Goal: Task Accomplishment & Management: Use online tool/utility

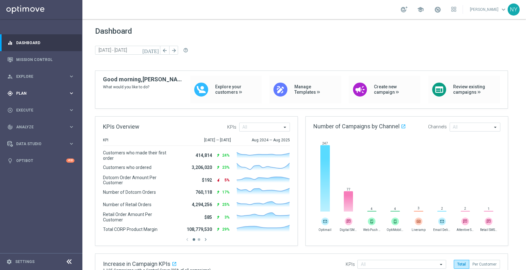
click at [22, 95] on div "gps_fixed Plan" at bounding box center [37, 93] width 61 height 6
click at [22, 121] on accordion "Templates keyboard_arrow_right Optimail OptiMobile In-App OptiMobile Push Web P…" at bounding box center [48, 125] width 65 height 10
click at [22, 124] on span "Templates" at bounding box center [39, 125] width 45 height 4
click at [31, 135] on link "Optimail" at bounding box center [43, 134] width 46 height 5
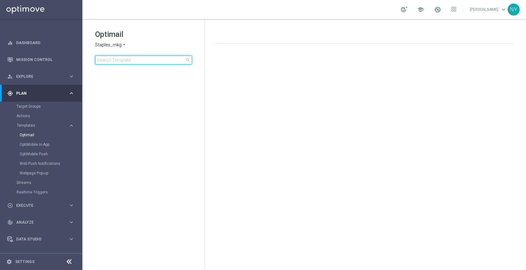
click at [138, 62] on input at bounding box center [143, 59] width 97 height 9
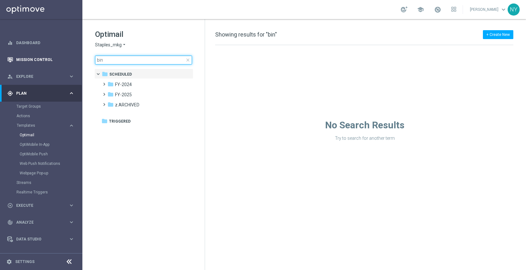
drag, startPoint x: 128, startPoint y: 62, endPoint x: 75, endPoint y: 57, distance: 54.1
click at [75, 57] on main "equalizer Dashboard Mission Control" at bounding box center [263, 135] width 526 height 270
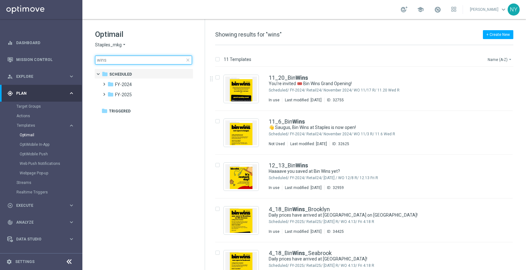
type input "wins"
click at [499, 59] on button "Name (A-Z) arrow_drop_down" at bounding box center [500, 59] width 26 height 8
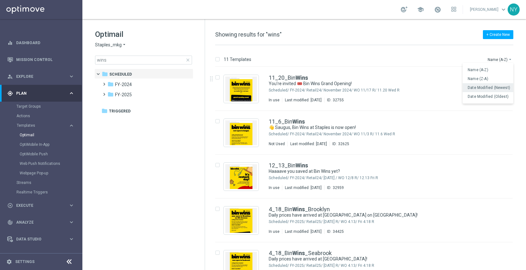
click at [484, 87] on span "Date Modified (Newest)" at bounding box center [489, 87] width 42 height 4
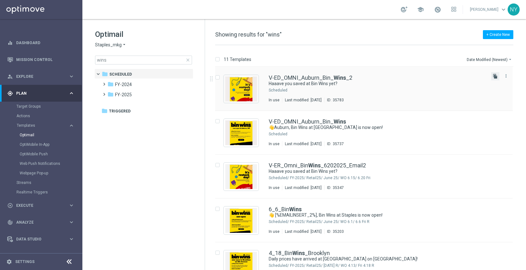
click at [494, 76] on icon "file_copy" at bounding box center [495, 76] width 5 height 5
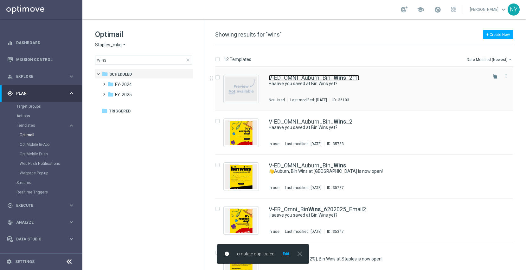
click at [328, 77] on link "V-ED_OMNI_Auburn_Bin_ Wins _2(1)" at bounding box center [314, 78] width 91 height 6
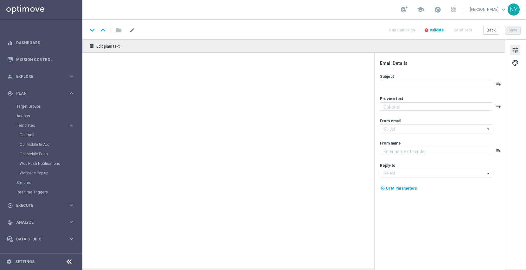
type input "V-ED_OMNI_Auburn_Bin_Wins_2(1)"
type textarea "Discover up to 75% off retail"
type input "[EMAIL_ADDRESS][DOMAIN_NAME]"
type textarea "Staples"
type input "[EMAIL_ADDRESS][DOMAIN_NAME]"
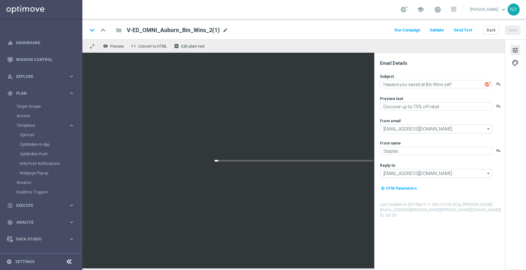
click at [223, 30] on span "mode_edit" at bounding box center [226, 30] width 6 height 6
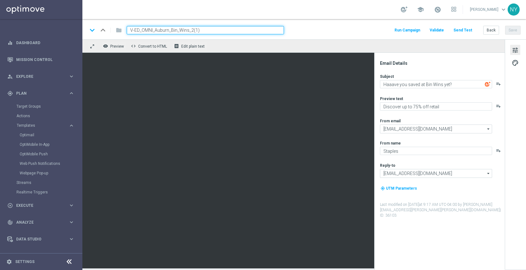
drag, startPoint x: 169, startPoint y: 30, endPoint x: 155, endPoint y: 29, distance: 14.0
click at [155, 29] on input "V-ED_OMNI_Auburn_Bin_Wins_2(1)" at bounding box center [205, 30] width 157 height 8
click at [218, 29] on input "V-ED_OMNI_Bellingham_Bin_Wins_2(1)" at bounding box center [205, 30] width 157 height 8
type input "V-ED_OMNI_Bellingham_Bin_Wins"
click at [514, 31] on button "Save" at bounding box center [513, 30] width 16 height 9
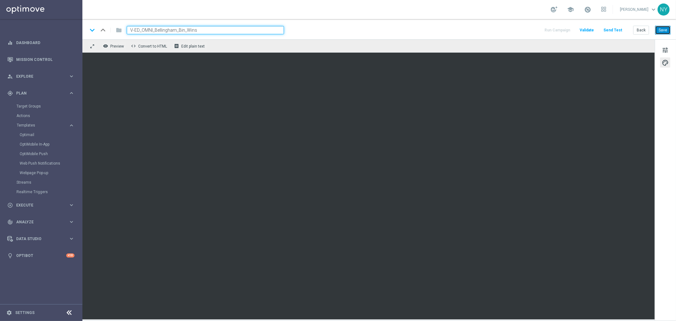
click at [526, 28] on button "Save" at bounding box center [663, 30] width 16 height 9
click at [526, 32] on button "Save" at bounding box center [663, 30] width 16 height 9
click at [526, 29] on button "Save" at bounding box center [663, 30] width 16 height 9
click at [526, 48] on span "tune" at bounding box center [665, 50] width 7 height 8
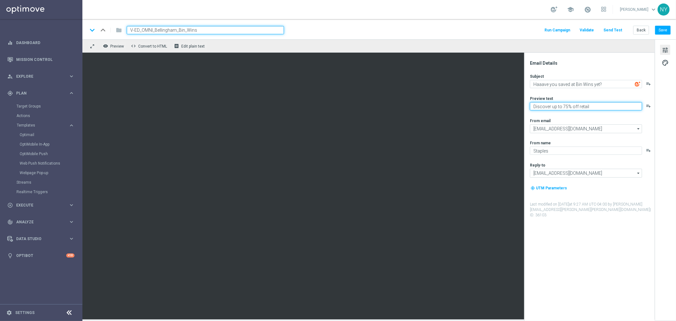
click at [526, 107] on textarea "Discover up to 75% off retail" at bounding box center [586, 106] width 112 height 8
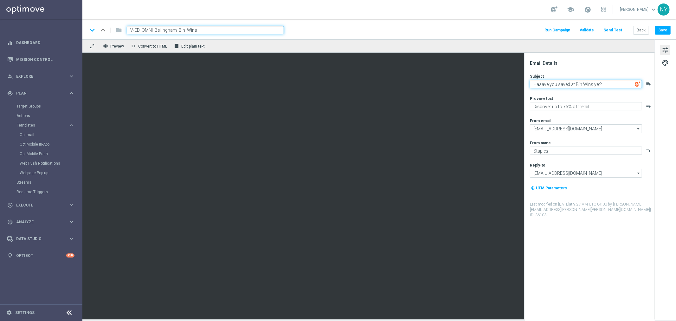
click at [526, 83] on textarea "Haaave you saved at Bin Wins yet?" at bounding box center [586, 84] width 112 height 8
paste textarea ", Bin Wins at [GEOGRAPHIC_DATA] is now open"
click at [526, 83] on textarea ", Bin Wins at [GEOGRAPHIC_DATA] is now open" at bounding box center [586, 84] width 112 height 8
click at [526, 85] on textarea "Bellingham, Bin Wins at [GEOGRAPHIC_DATA] is now open" at bounding box center [586, 84] width 112 height 8
type textarea "Bellingham, Bin Wins at [GEOGRAPHIC_DATA] is now open!"
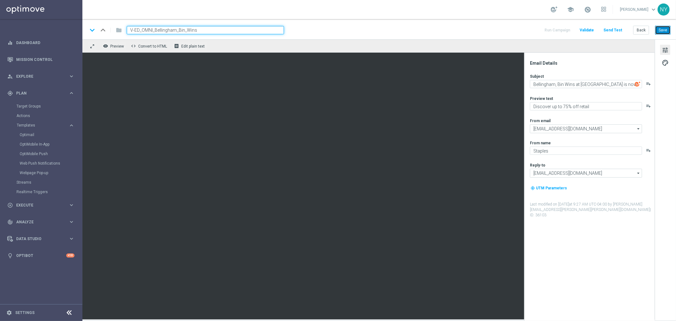
click at [526, 31] on button "Save" at bounding box center [663, 30] width 16 height 9
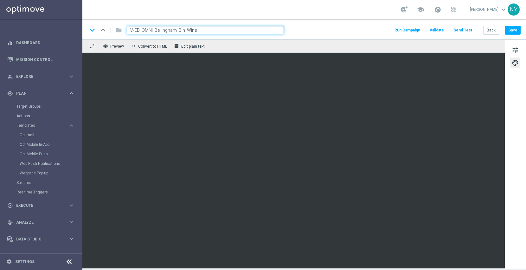
click at [518, 105] on div "tune palette" at bounding box center [515, 154] width 21 height 230
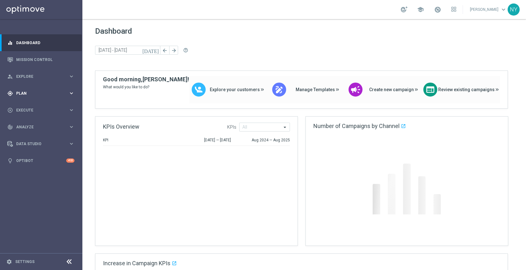
click at [24, 91] on span "Plan" at bounding box center [42, 93] width 52 height 4
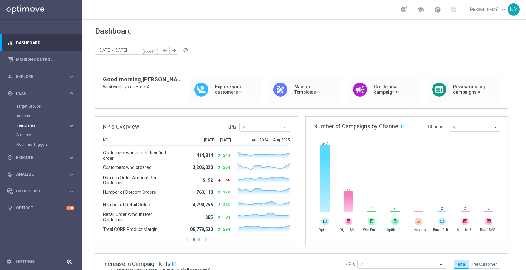
click at [26, 124] on span "Templates" at bounding box center [39, 125] width 45 height 4
click at [29, 133] on link "Optimail" at bounding box center [43, 134] width 46 height 5
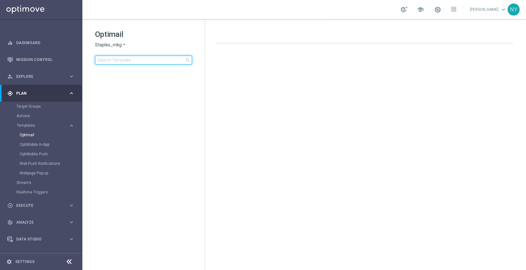
click at [118, 56] on input at bounding box center [143, 59] width 97 height 9
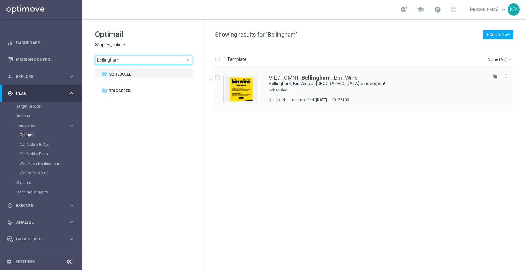
type input "Bellingham"
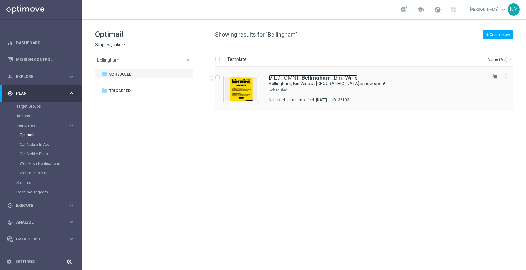
click at [310, 78] on b "Bellingham" at bounding box center [316, 77] width 29 height 7
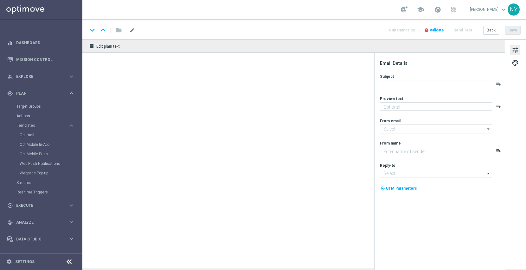
type textarea "Discover up to 75% off retail"
type input "[EMAIL_ADDRESS][DOMAIN_NAME]"
type textarea "Staples"
type input "[EMAIL_ADDRESS][DOMAIN_NAME]"
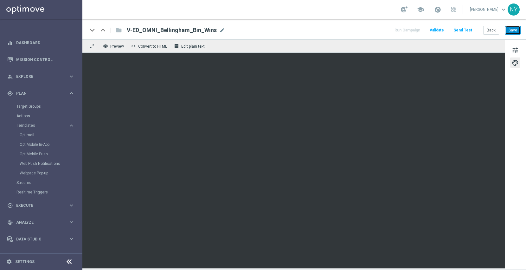
click at [515, 31] on button "Save" at bounding box center [513, 30] width 16 height 9
click at [513, 30] on button "Save" at bounding box center [513, 30] width 16 height 9
click at [515, 29] on button "Save" at bounding box center [513, 30] width 16 height 9
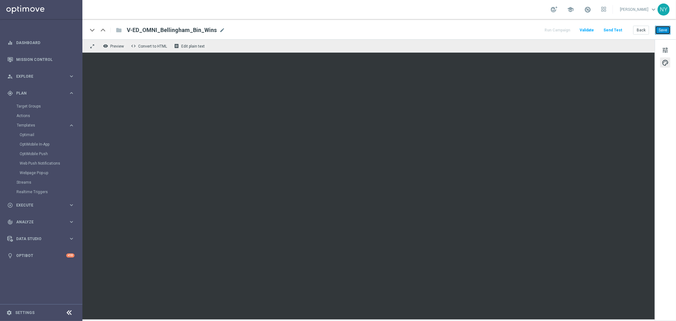
click at [526, 30] on button "Save" at bounding box center [663, 30] width 16 height 9
